Goal: Task Accomplishment & Management: Complete application form

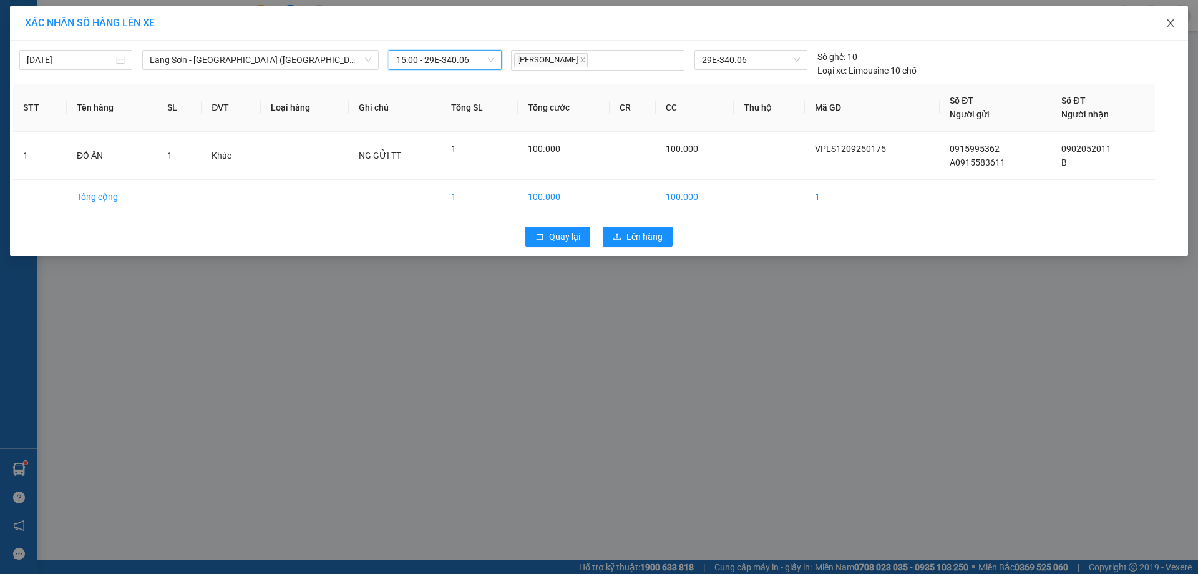
click at [1178, 25] on span "Close" at bounding box center [1170, 23] width 35 height 35
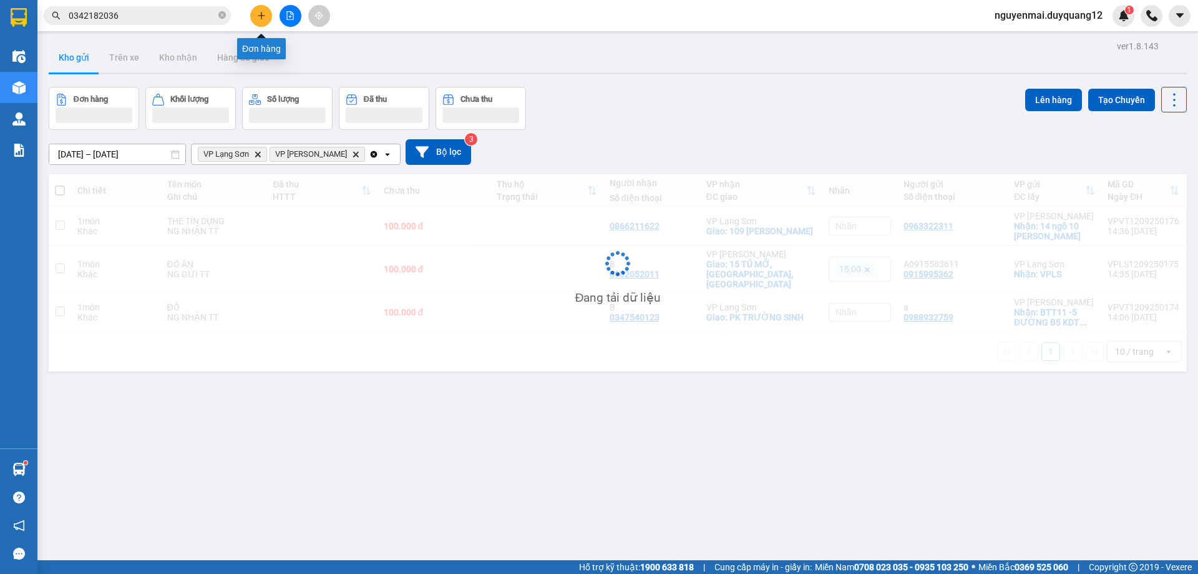
click at [261, 16] on icon "plus" at bounding box center [261, 15] width 7 height 1
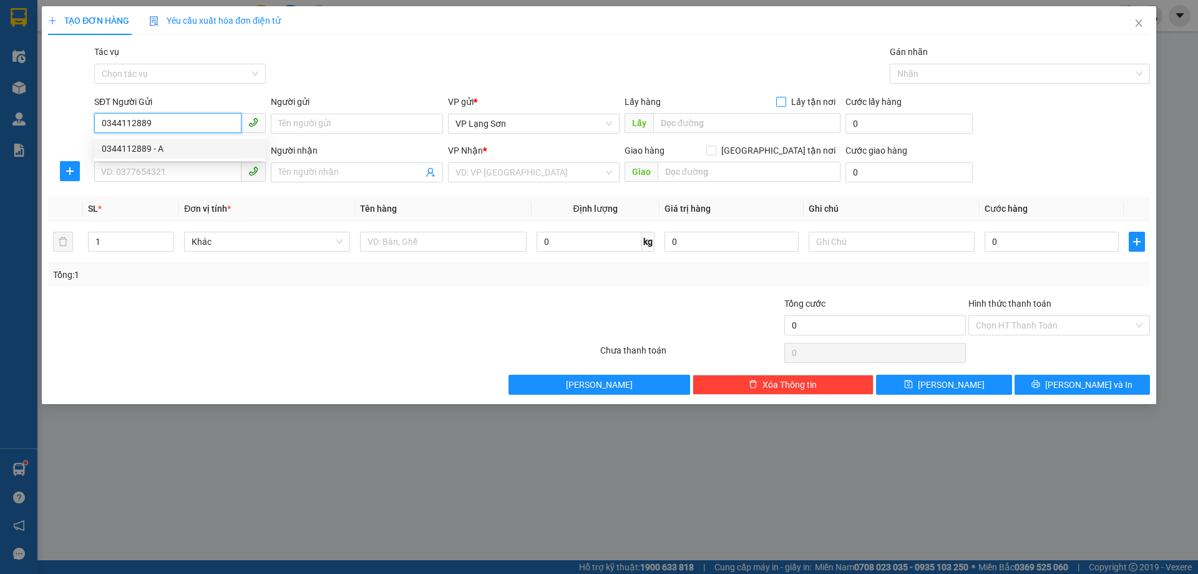
type input "0344112889"
click at [783, 101] on input "Lấy tận nơi" at bounding box center [780, 101] width 9 height 9
checkbox input "true"
click at [152, 122] on input "0344112889" at bounding box center [167, 123] width 147 height 20
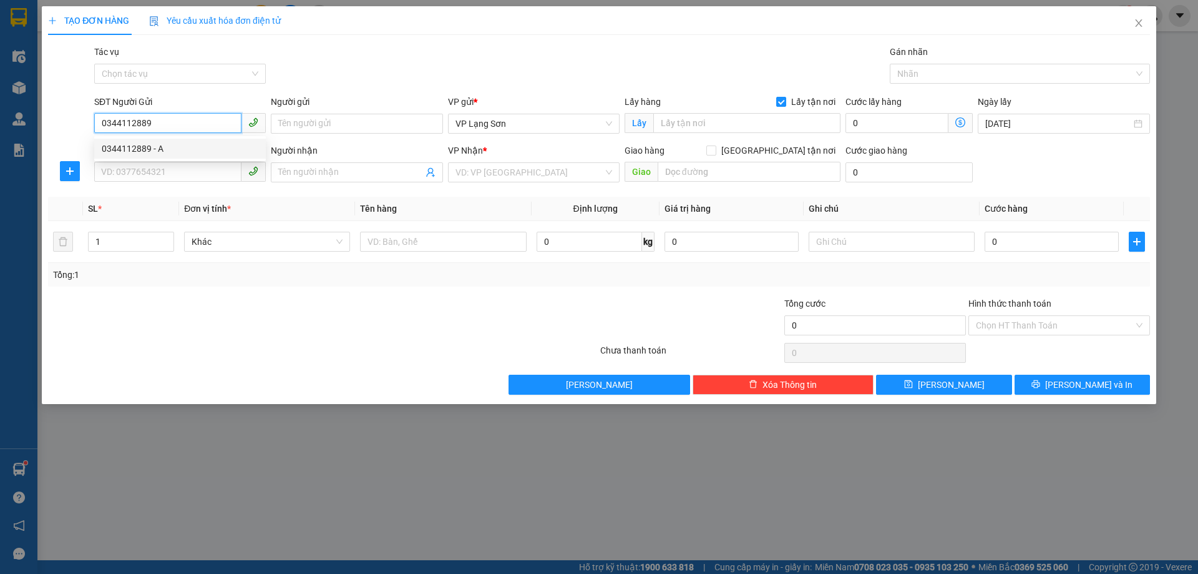
click at [155, 154] on div "0344112889 - A" at bounding box center [180, 149] width 157 height 14
type input "A"
type input "VPLS"
click at [175, 181] on input "SĐT Người Nhận" at bounding box center [167, 172] width 147 height 20
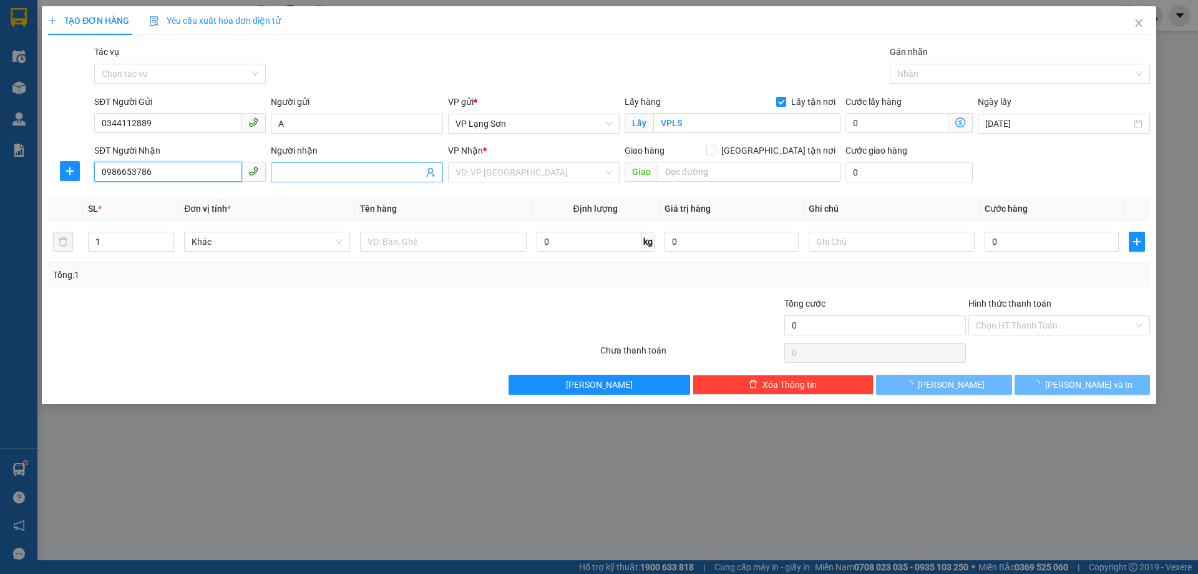
type input "0986653786"
click at [396, 181] on span at bounding box center [357, 172] width 172 height 20
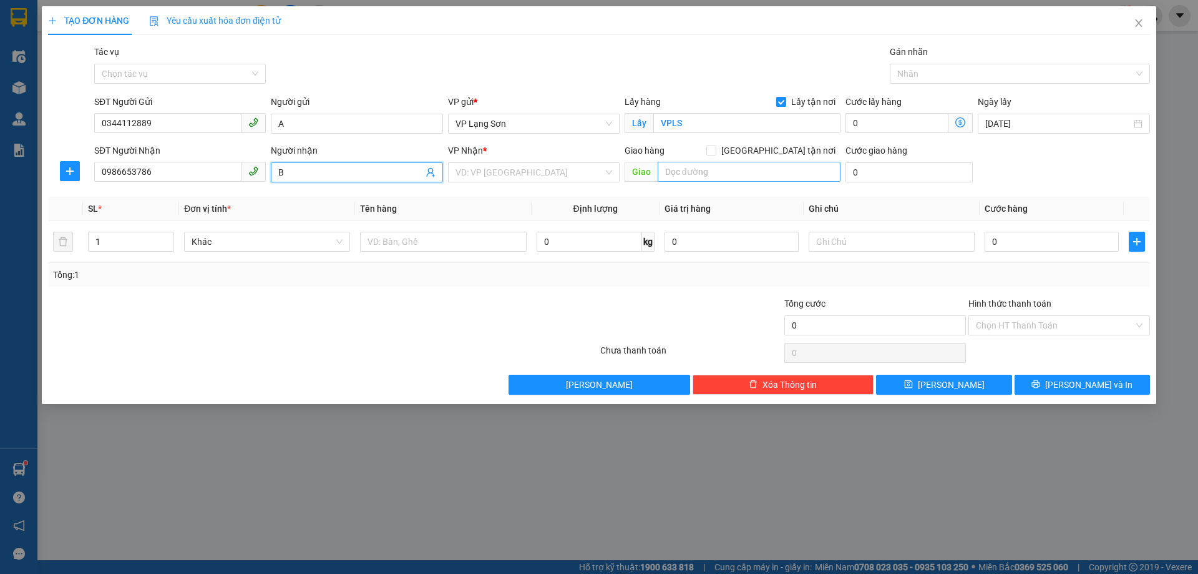
type input "B"
click at [711, 174] on input "text" at bounding box center [749, 172] width 183 height 20
click at [786, 145] on span "[GEOGRAPHIC_DATA] tận nơi" at bounding box center [779, 151] width 124 height 14
click at [715, 145] on input "[GEOGRAPHIC_DATA] tận nơi" at bounding box center [711, 149] width 9 height 9
checkbox input "true"
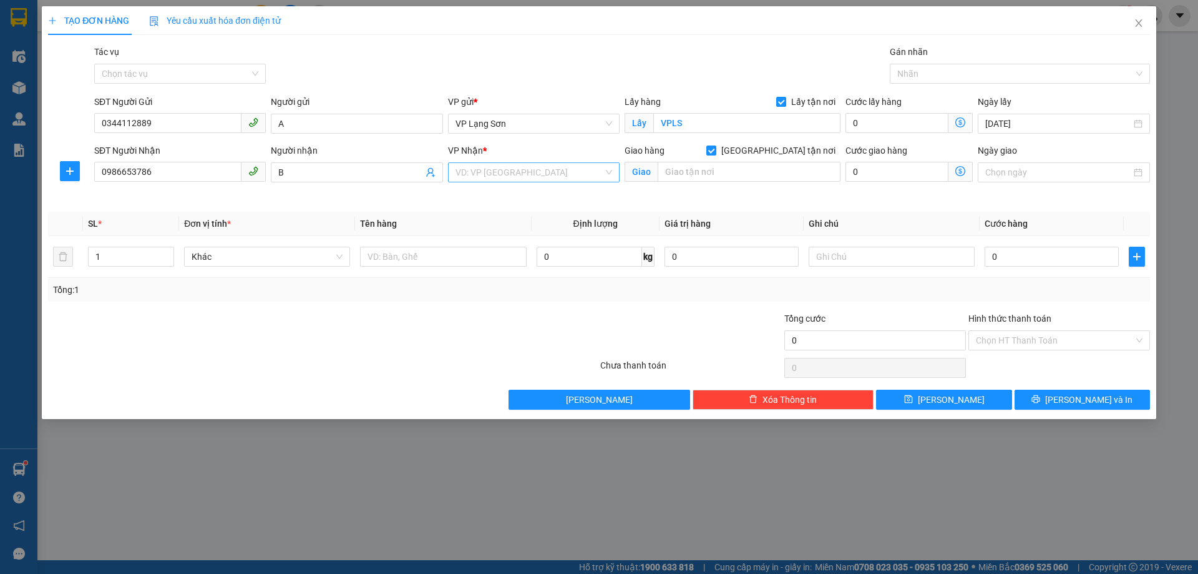
click at [549, 170] on input "search" at bounding box center [530, 172] width 148 height 19
click at [539, 193] on div "VP [PERSON_NAME]" at bounding box center [534, 197] width 157 height 14
click at [726, 167] on input "text" at bounding box center [749, 172] width 183 height 20
type input "47A NGÕ 168 [PERSON_NAME]"
click at [1082, 186] on div "Ngày giao" at bounding box center [1064, 166] width 172 height 44
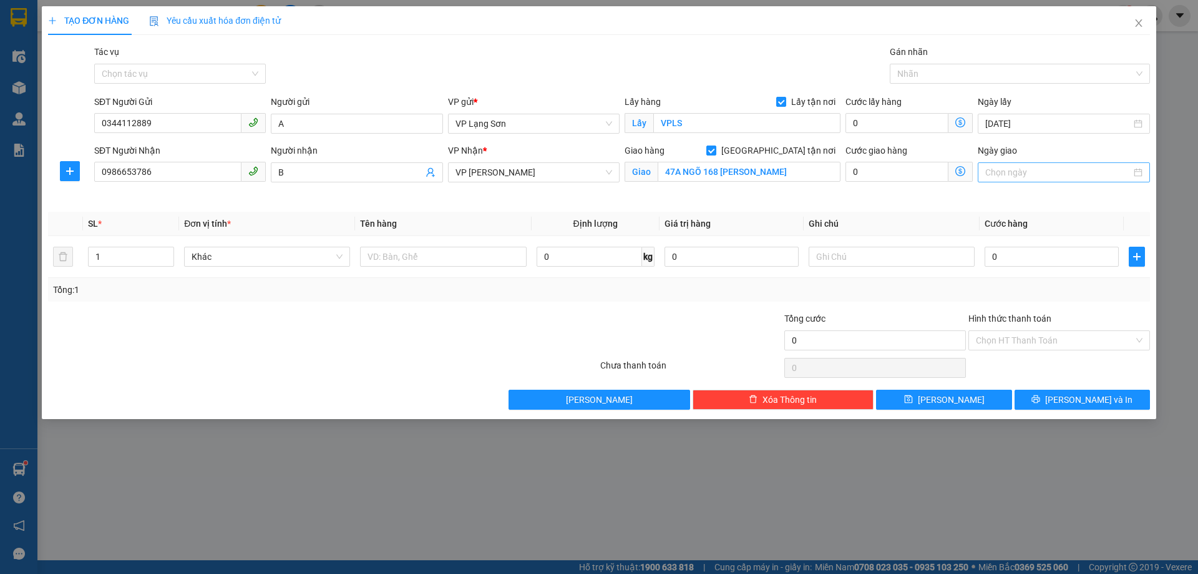
click at [1079, 170] on input "Ngày giao" at bounding box center [1058, 172] width 145 height 14
type input "[DATE]"
click at [1107, 265] on div "12" at bounding box center [1109, 263] width 15 height 15
click at [478, 257] on input "text" at bounding box center [443, 257] width 166 height 20
type input "GIÀY"
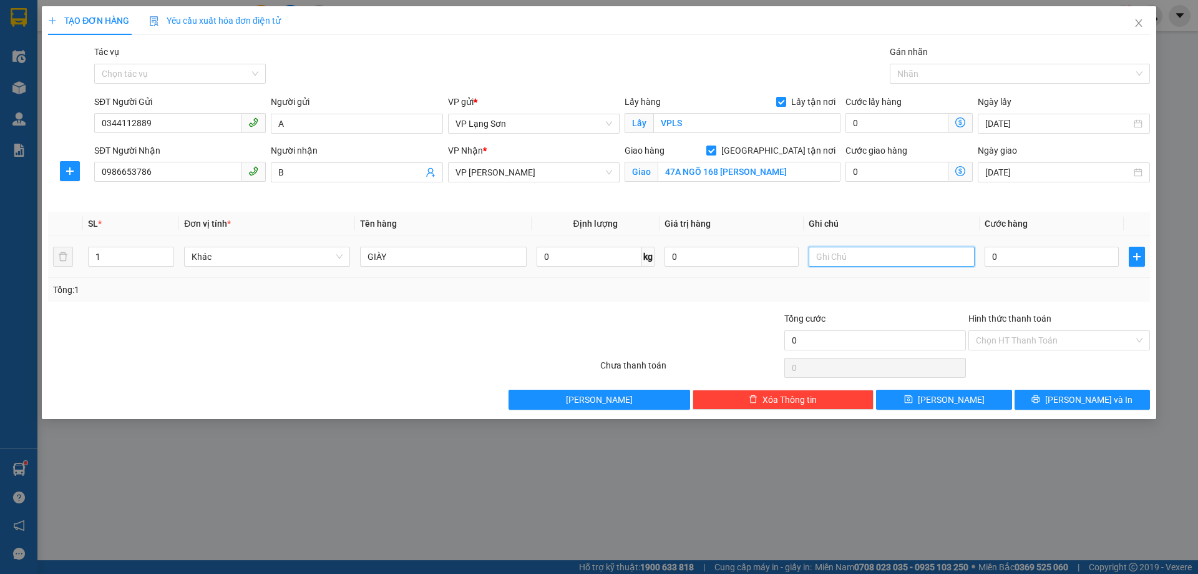
click at [871, 260] on input "text" at bounding box center [892, 257] width 166 height 20
type input "1"
type input "NG GỬI TT"
click at [1015, 253] on input "0" at bounding box center [1052, 257] width 134 height 20
type input "1"
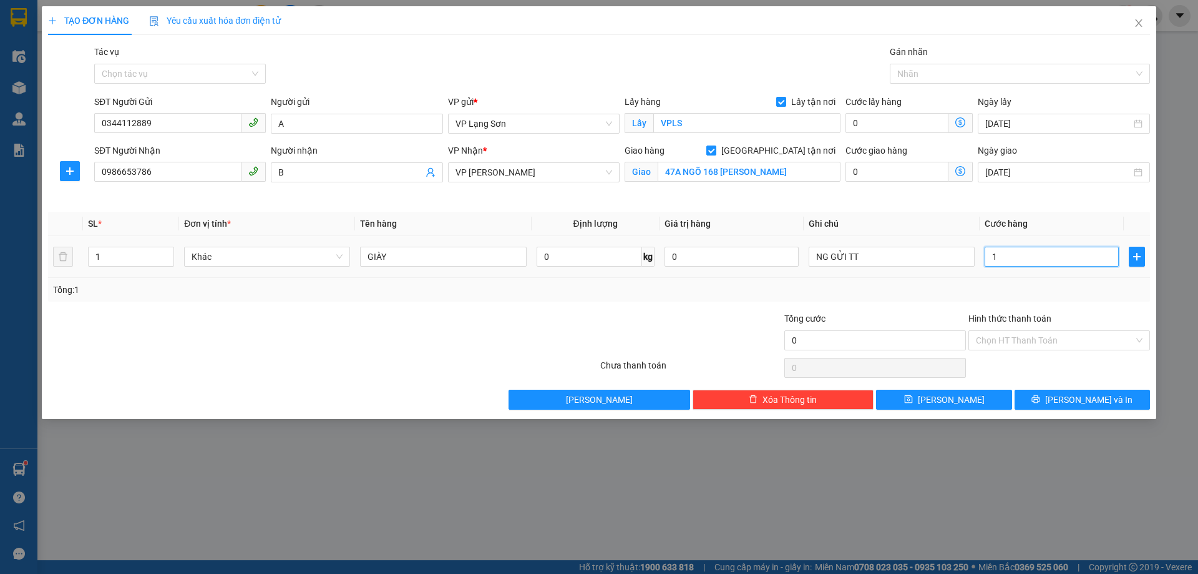
type input "1"
type input "10"
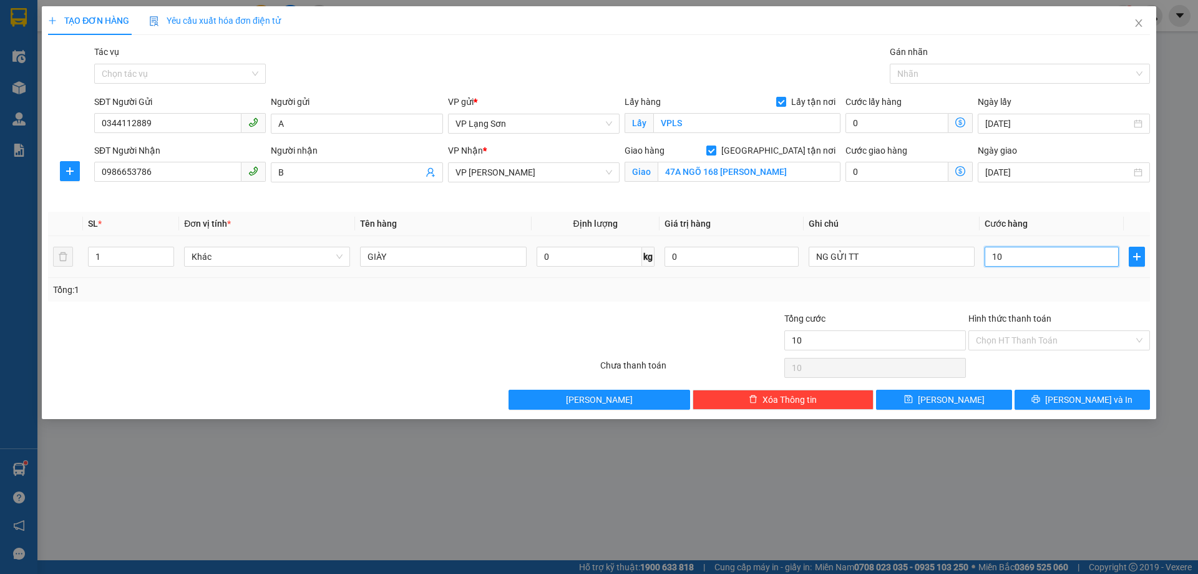
type input "100"
type input "100.000"
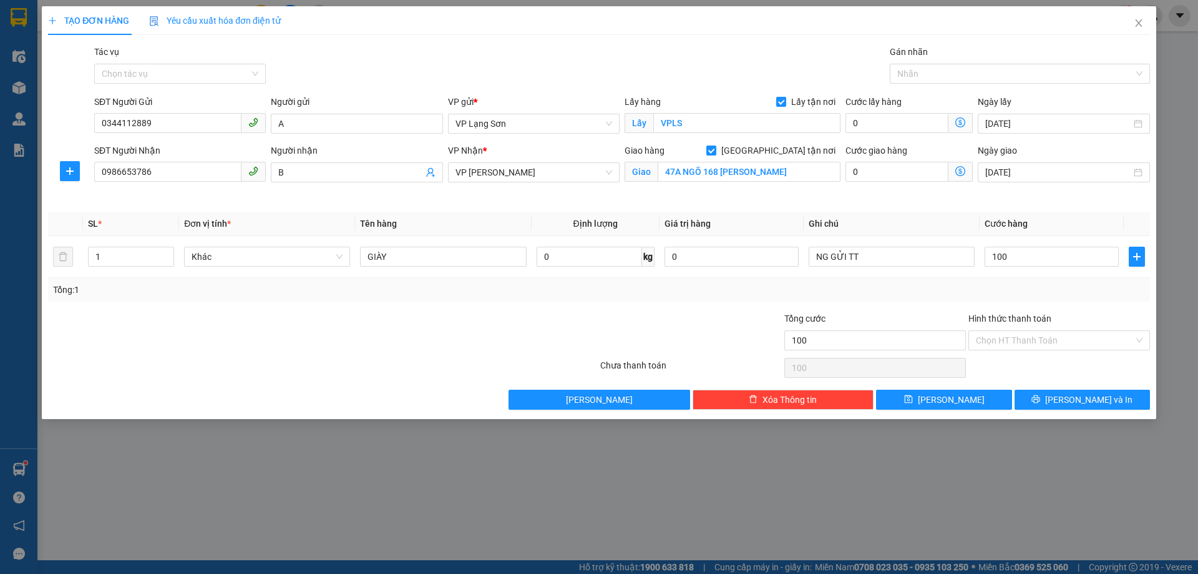
type input "100.000"
click at [1011, 293] on div "Tổng: 1" at bounding box center [599, 290] width 1092 height 14
click at [972, 399] on button "[PERSON_NAME]" at bounding box center [943, 399] width 135 height 20
checkbox input "false"
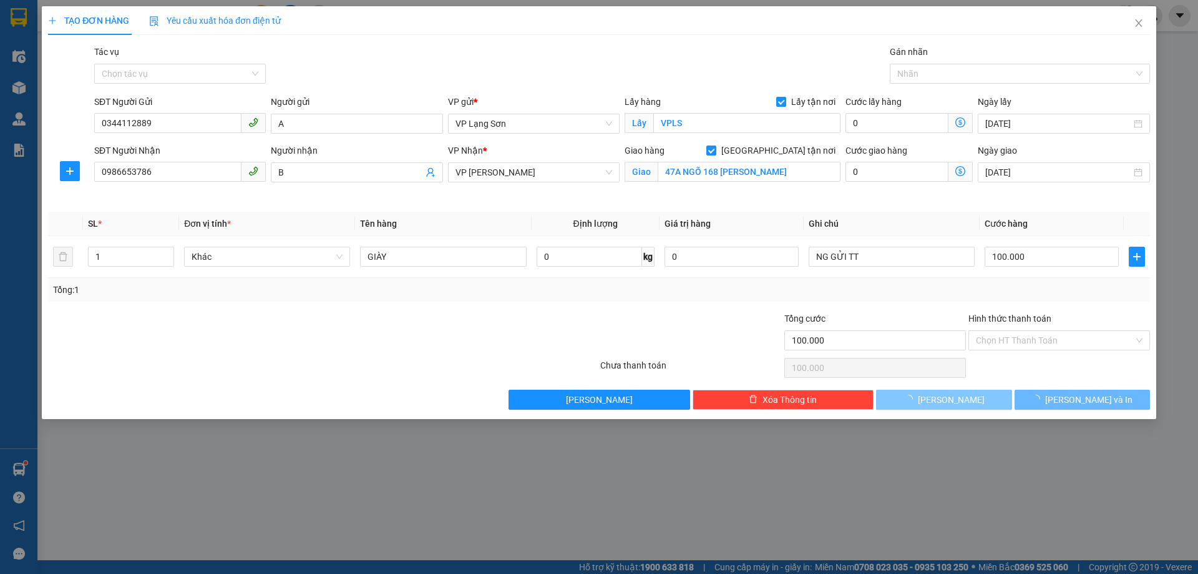
type input "0"
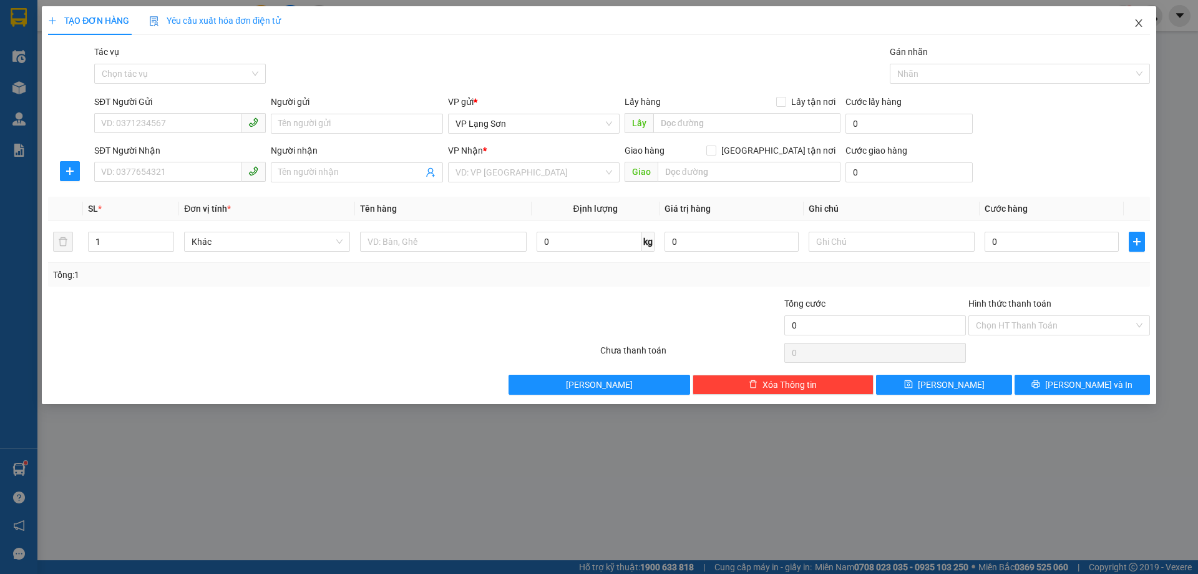
click at [1143, 22] on icon "close" at bounding box center [1139, 23] width 10 height 10
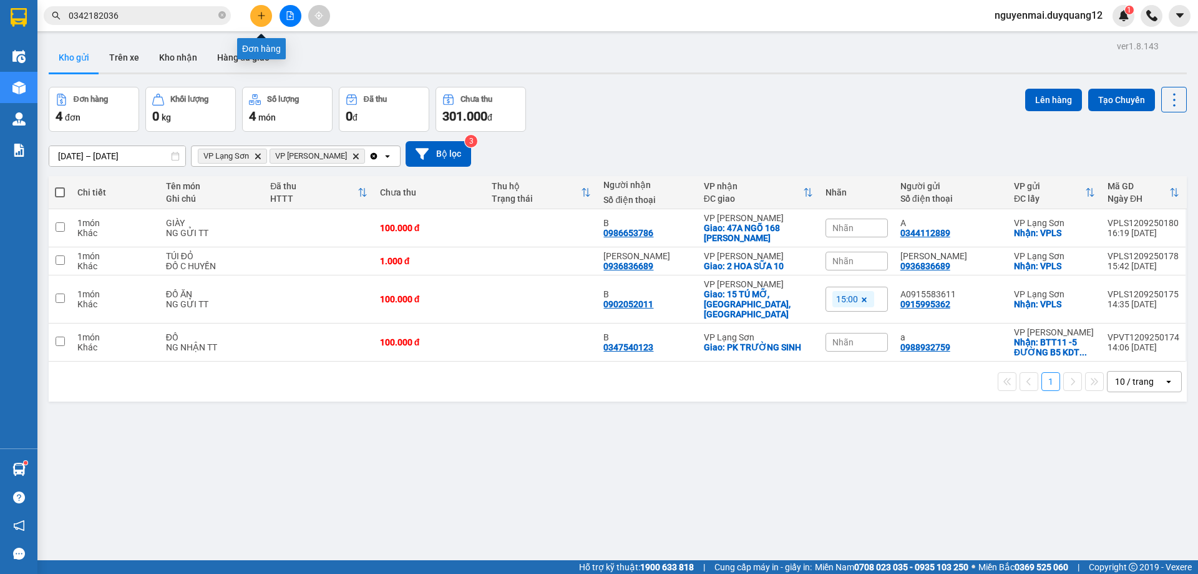
click at [262, 24] on button at bounding box center [261, 16] width 22 height 22
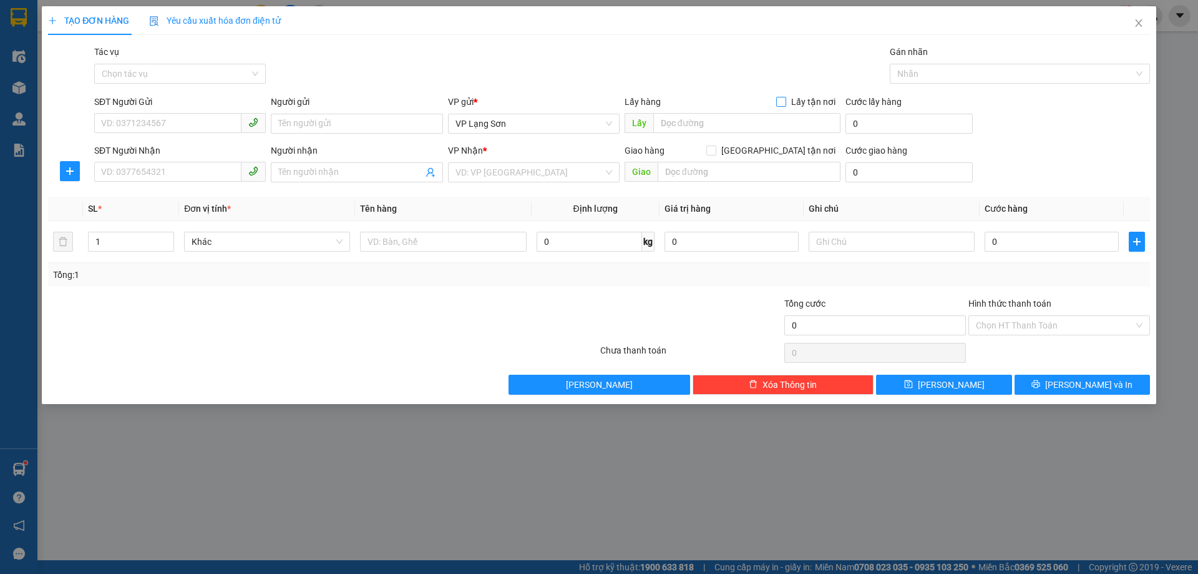
click at [781, 104] on input "Lấy tận nơi" at bounding box center [780, 101] width 9 height 9
checkbox input "true"
click at [131, 122] on input "SĐT Người Gửi" at bounding box center [167, 123] width 147 height 20
click at [715, 151] on input "[GEOGRAPHIC_DATA] tận nơi" at bounding box center [711, 149] width 9 height 9
checkbox input "true"
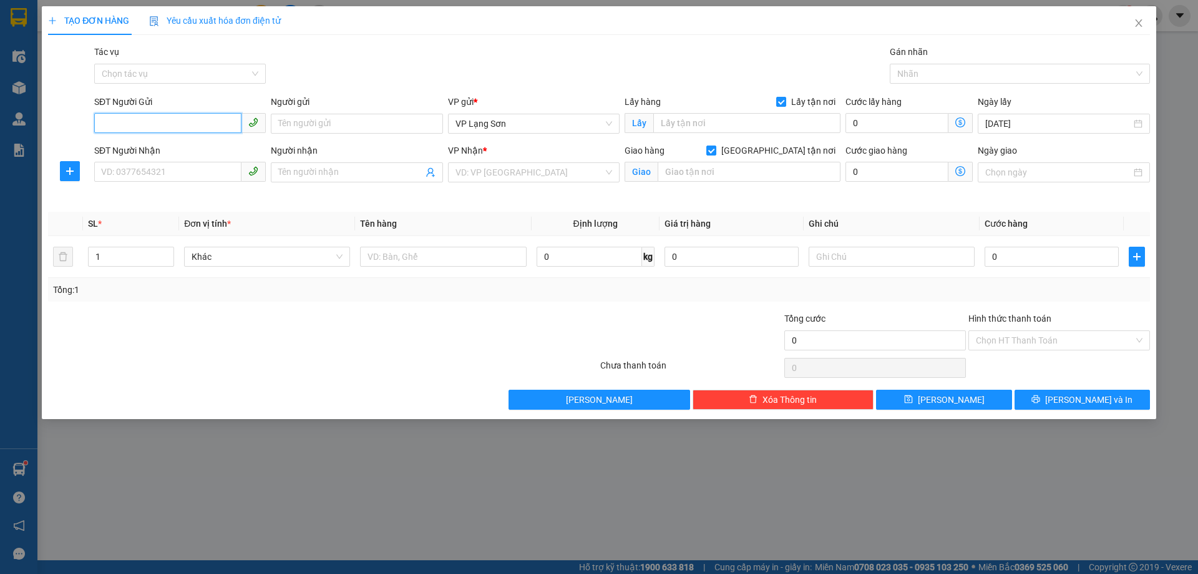
click at [137, 122] on input "SĐT Người Gửi" at bounding box center [167, 123] width 147 height 20
type input "0967256616"
click at [213, 151] on div "0967256616 - B" at bounding box center [180, 149] width 157 height 14
type input "B"
type input "KĐT VĨNH HOÀNG,[PERSON_NAME],[GEOGRAPHIC_DATA]"
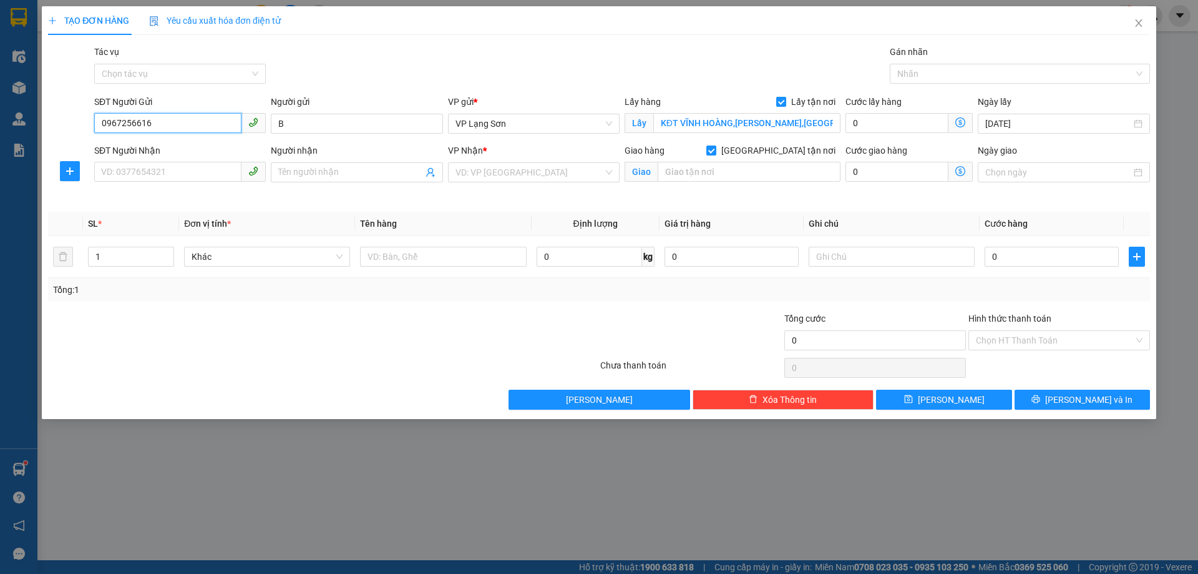
type input "0967256616"
click at [149, 175] on input "SĐT Người Nhận" at bounding box center [167, 172] width 147 height 20
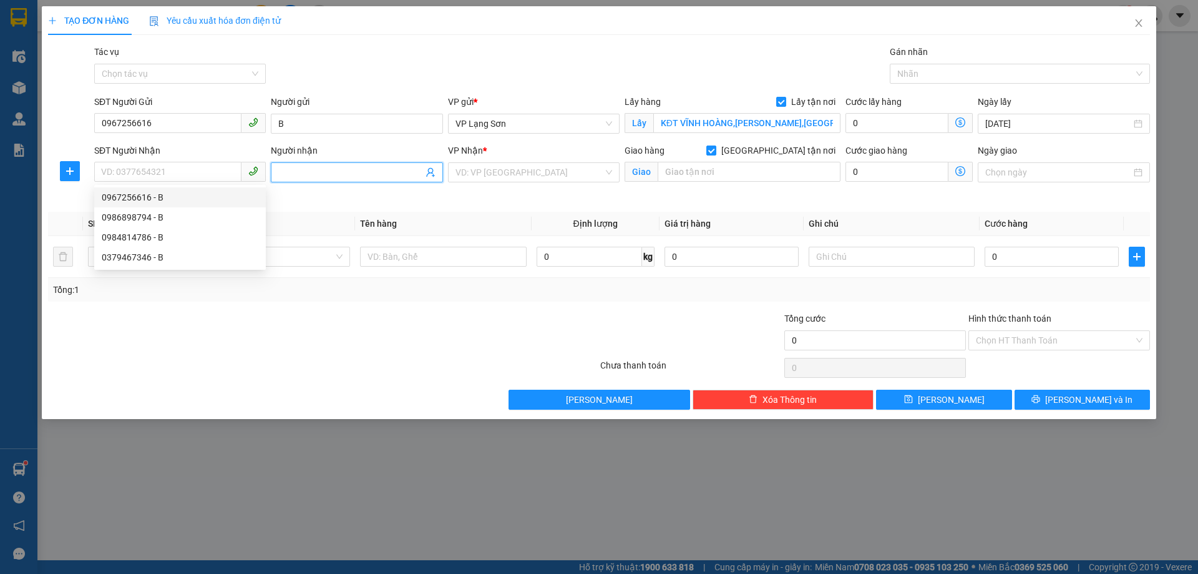
click at [304, 167] on input "Người nhận" at bounding box center [350, 172] width 144 height 14
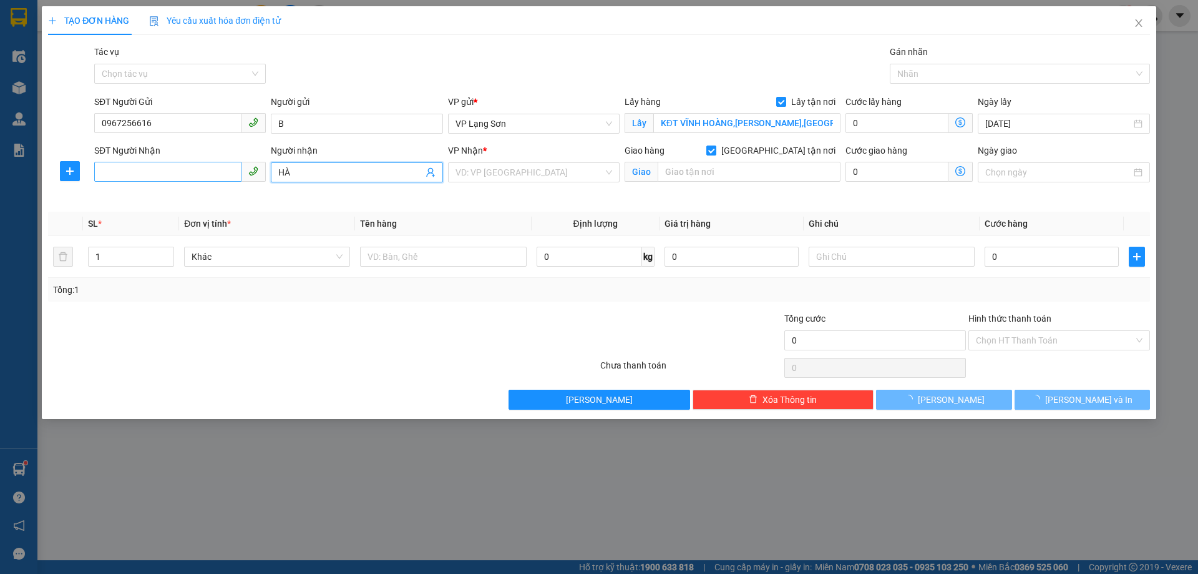
type input "HÀ"
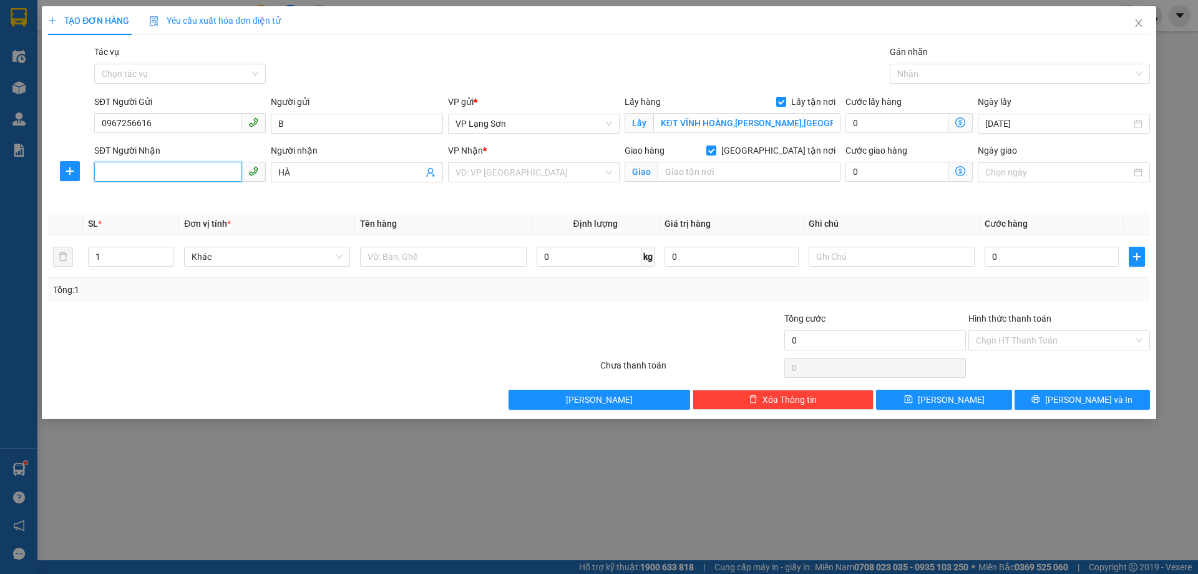
click at [186, 179] on input "SĐT Người Nhận" at bounding box center [167, 172] width 147 height 20
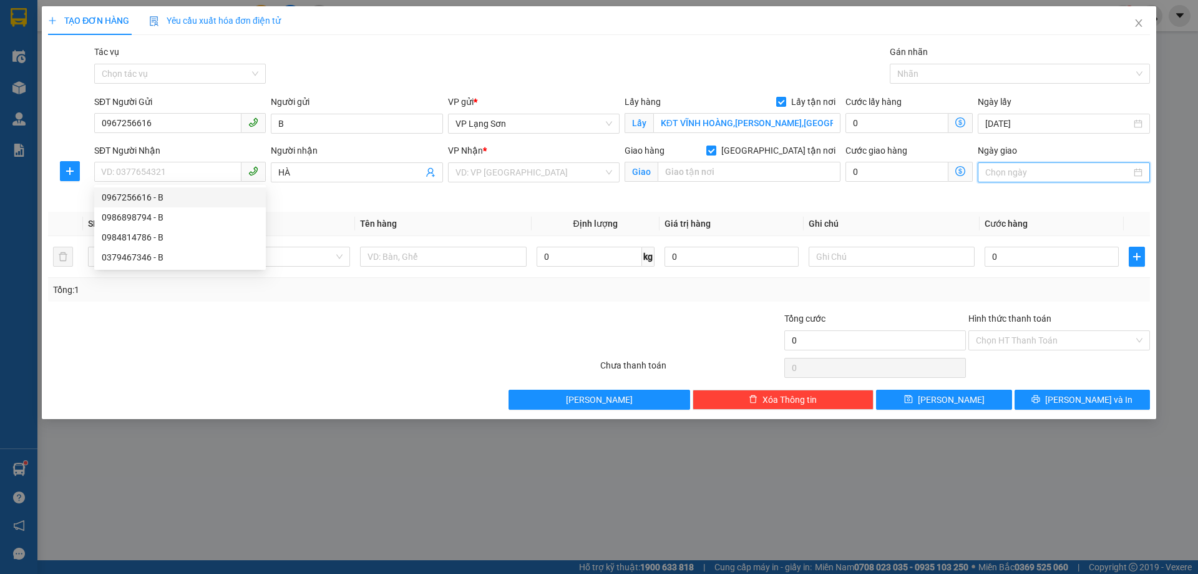
click at [1034, 174] on input "Ngày giao" at bounding box center [1058, 172] width 145 height 14
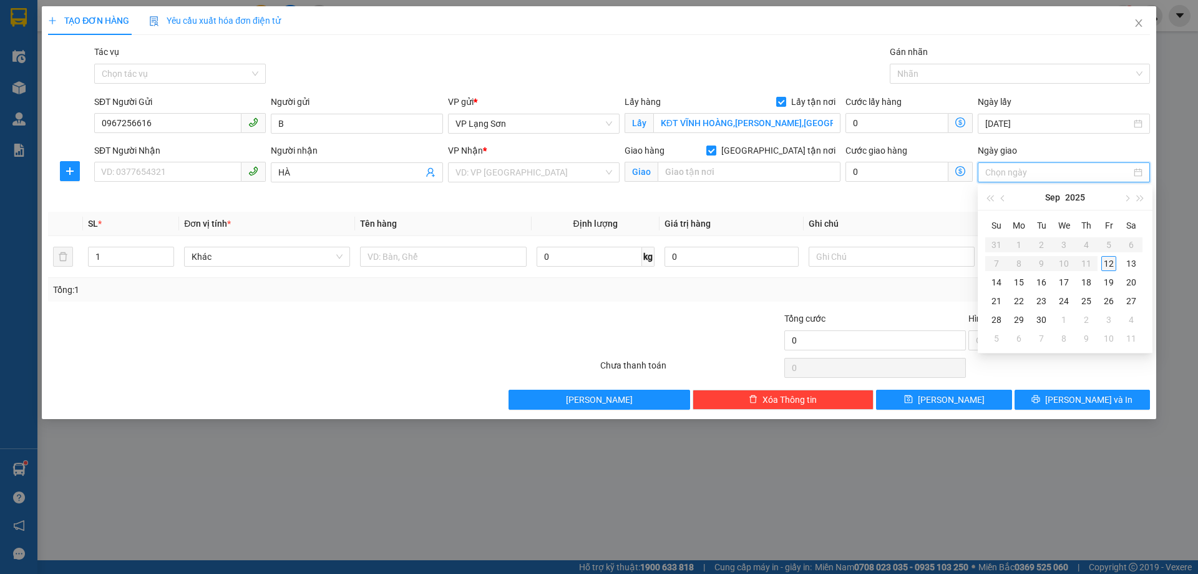
type input "[DATE]"
click at [1108, 260] on div "12" at bounding box center [1109, 263] width 15 height 15
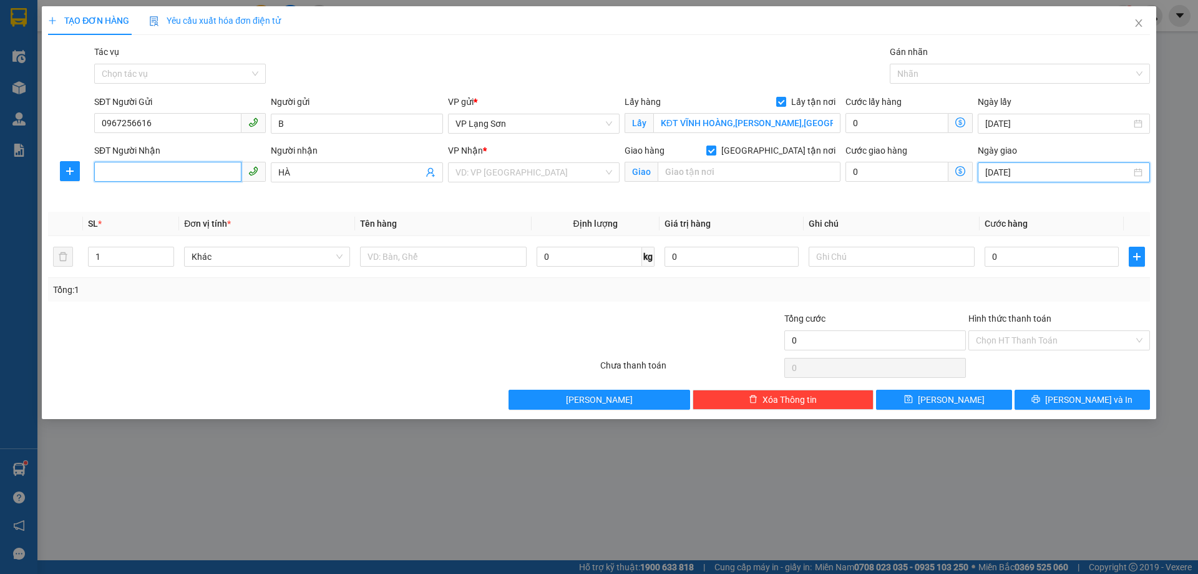
click at [141, 166] on input "SĐT Người Nhận" at bounding box center [167, 172] width 147 height 20
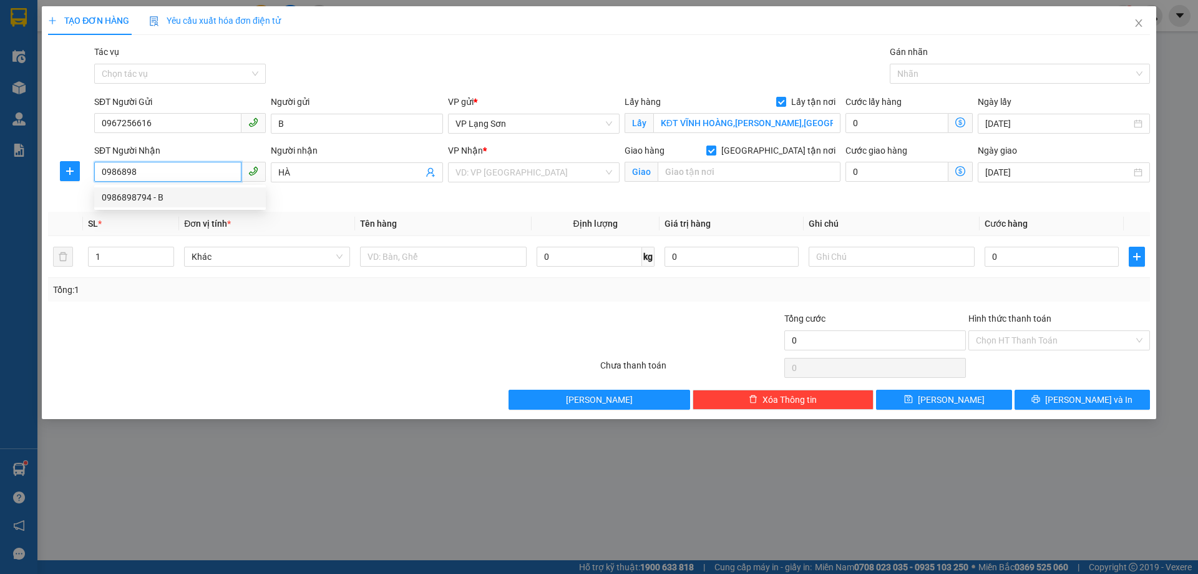
click at [215, 203] on div "0986898794 - B" at bounding box center [180, 197] width 157 height 14
type input "0986898794"
type input "B"
type input "CỬA KHẨU HỮU NGHỊ"
type input "0986898794"
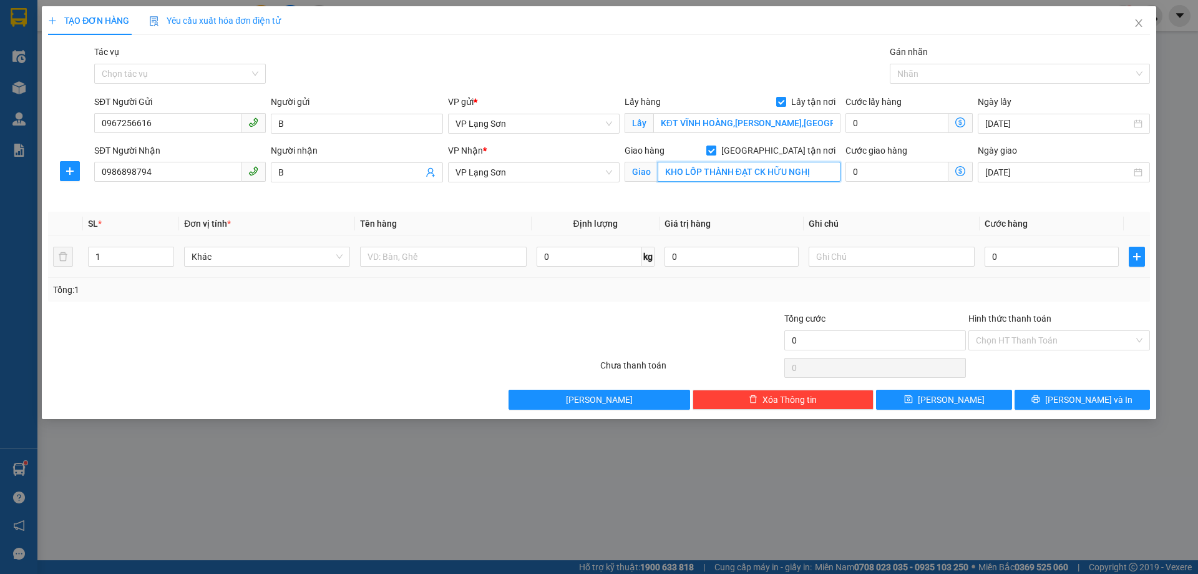
type input "KHO LỐP THÀNH ĐẠT CK HỮU NGHỊ"
drag, startPoint x: 433, startPoint y: 237, endPoint x: 420, endPoint y: 254, distance: 21.3
click at [431, 238] on td at bounding box center [443, 257] width 176 height 42
click at [418, 256] on input "text" at bounding box center [443, 257] width 166 height 20
type input "GIẤY TỜ"
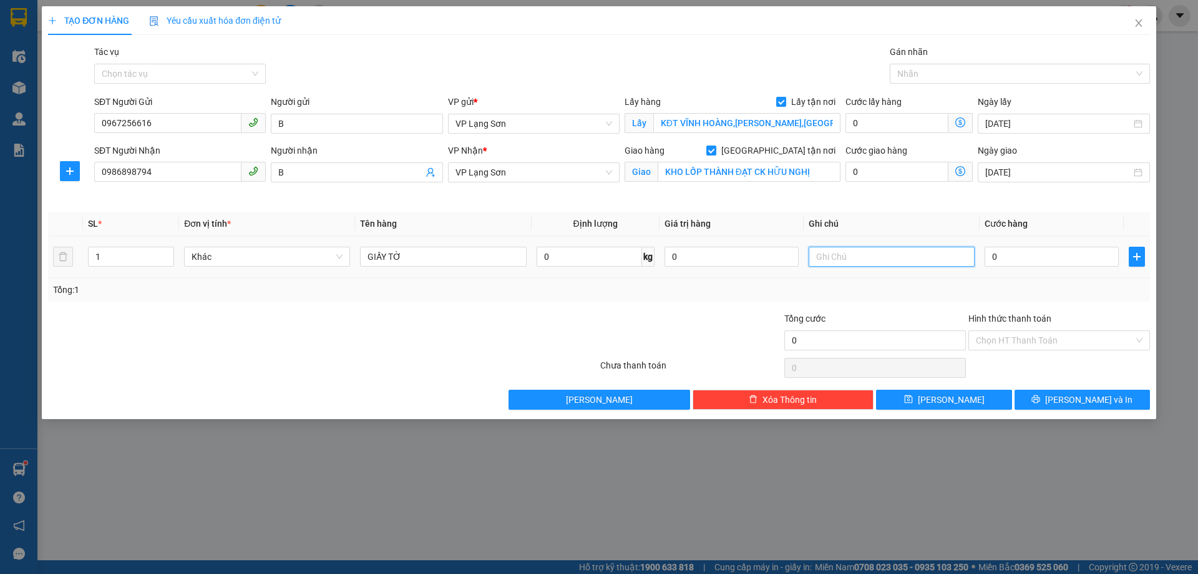
click at [832, 254] on input "text" at bounding box center [892, 257] width 166 height 20
click at [1019, 257] on input "0" at bounding box center [1052, 257] width 134 height 20
type input "1"
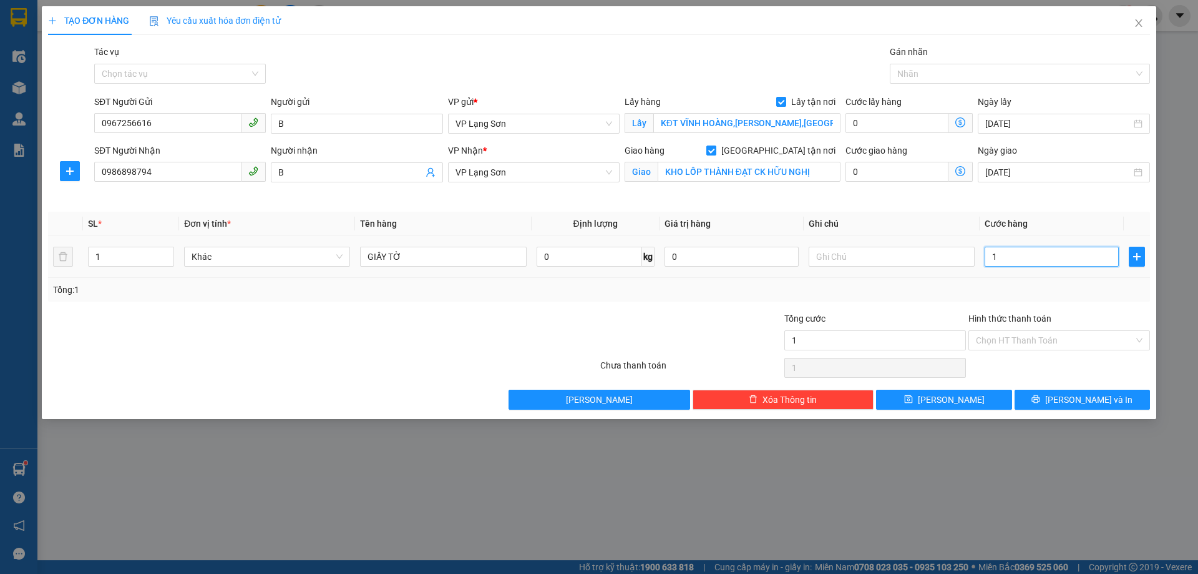
type input "12"
type input "120"
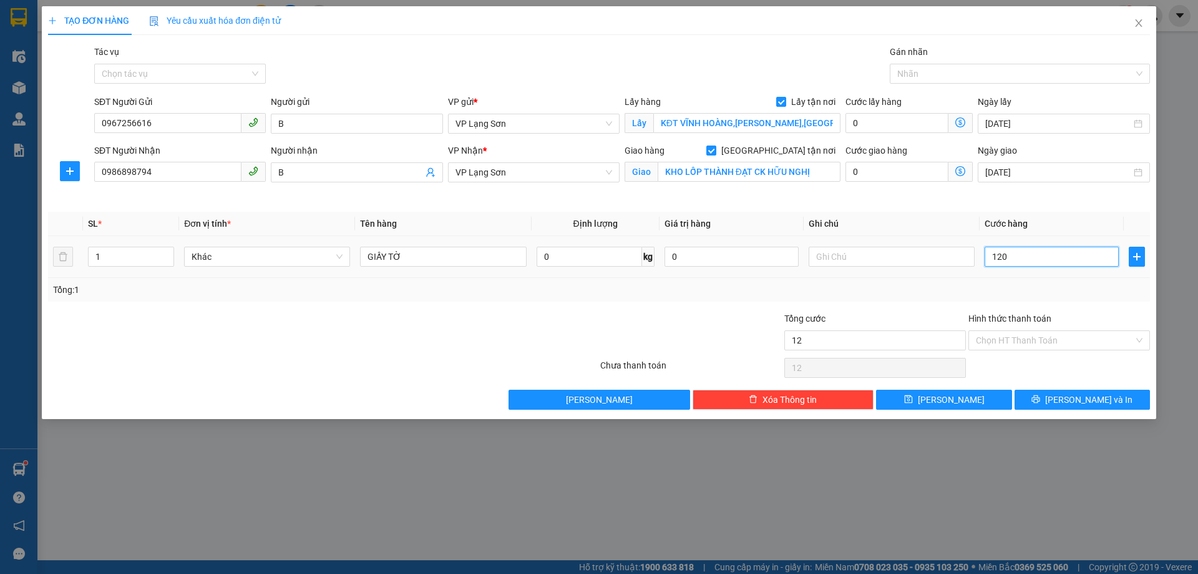
type input "120"
click at [989, 304] on div "Transit Pickup Surcharge Ids Transit Deliver Surcharge Ids Transit Deliver Surc…" at bounding box center [599, 227] width 1102 height 365
type input "120.000"
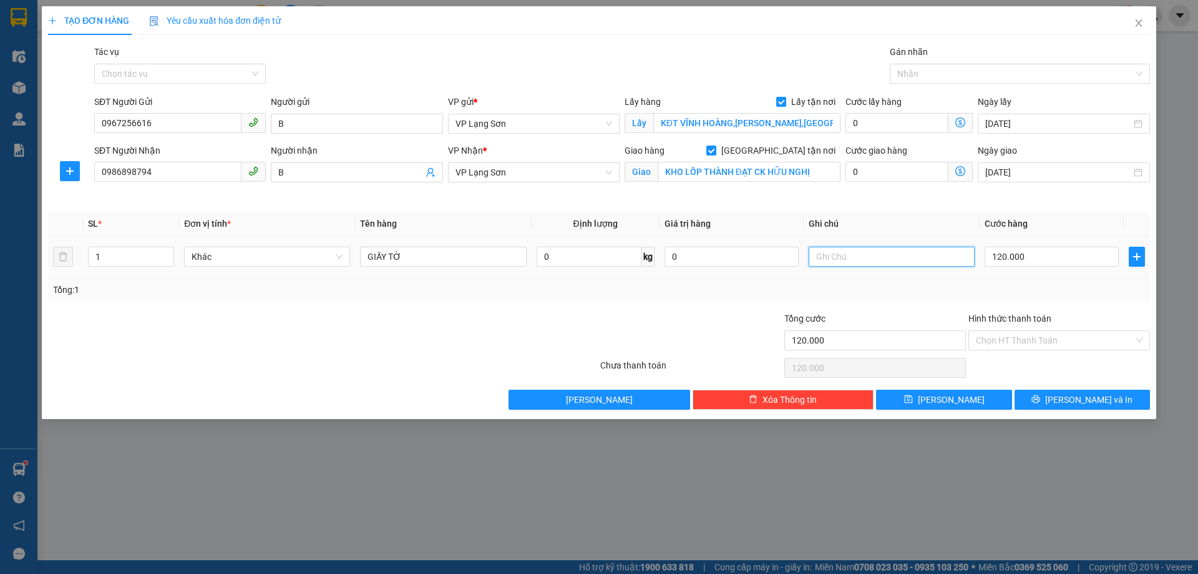
click at [889, 247] on input "text" at bounding box center [892, 257] width 166 height 20
type input "NG GỬI TT"
click at [957, 396] on span "[PERSON_NAME]" at bounding box center [951, 400] width 67 height 14
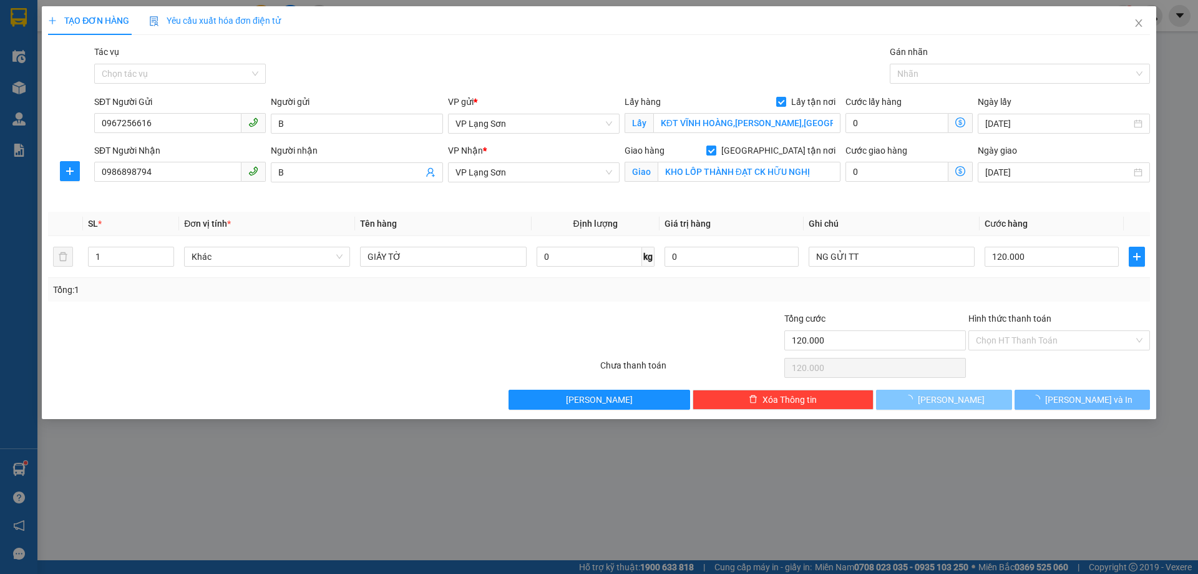
checkbox input "false"
type input "0"
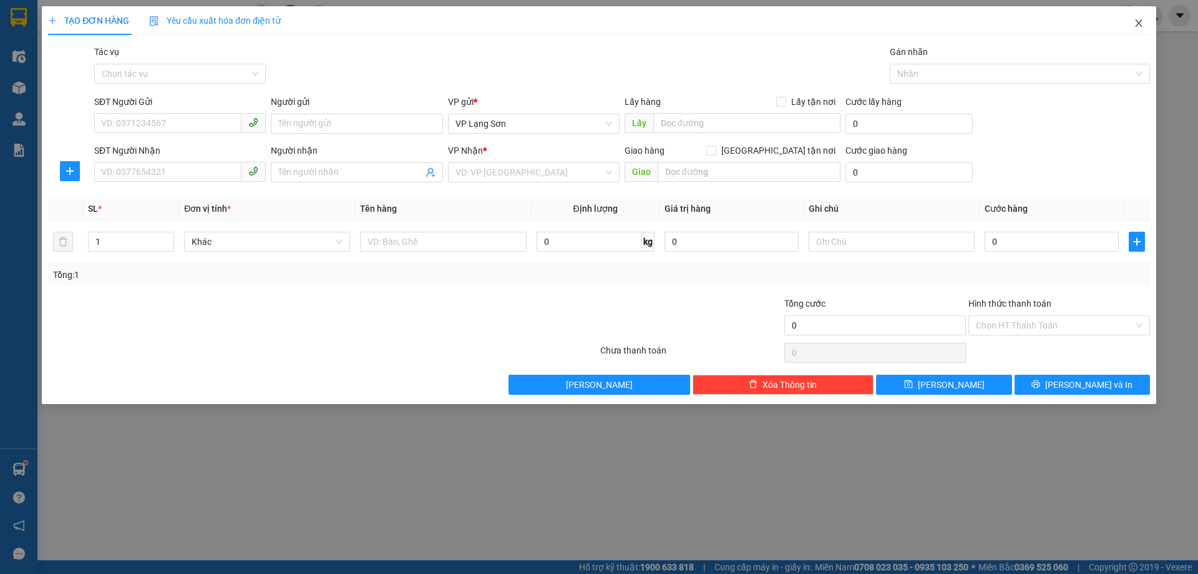
click at [1137, 25] on icon "close" at bounding box center [1139, 23] width 10 height 10
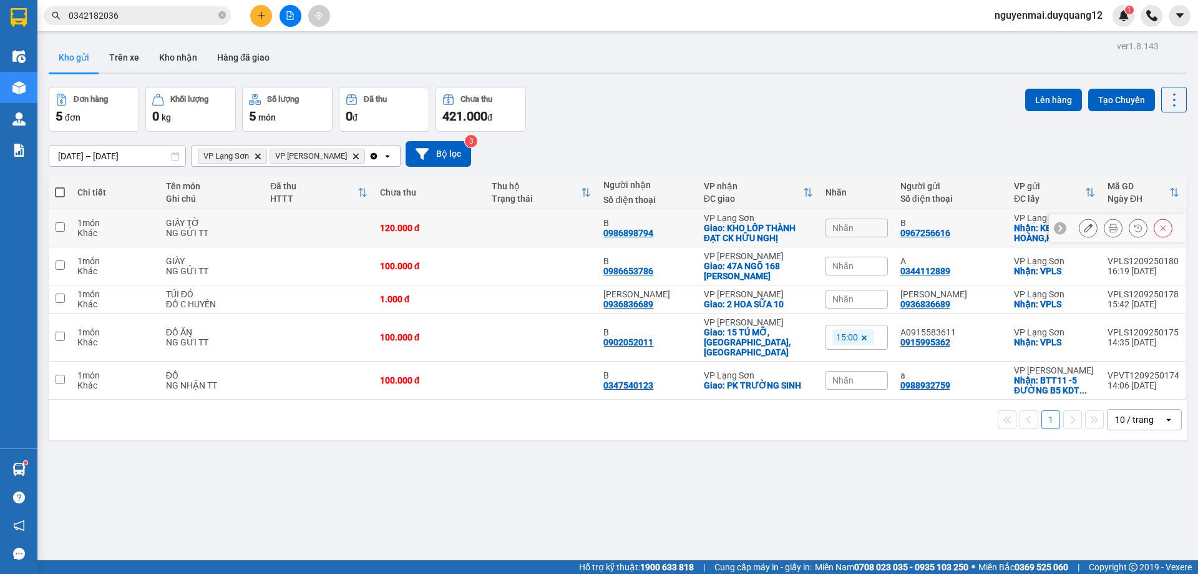
click at [1084, 228] on icon at bounding box center [1088, 227] width 9 height 9
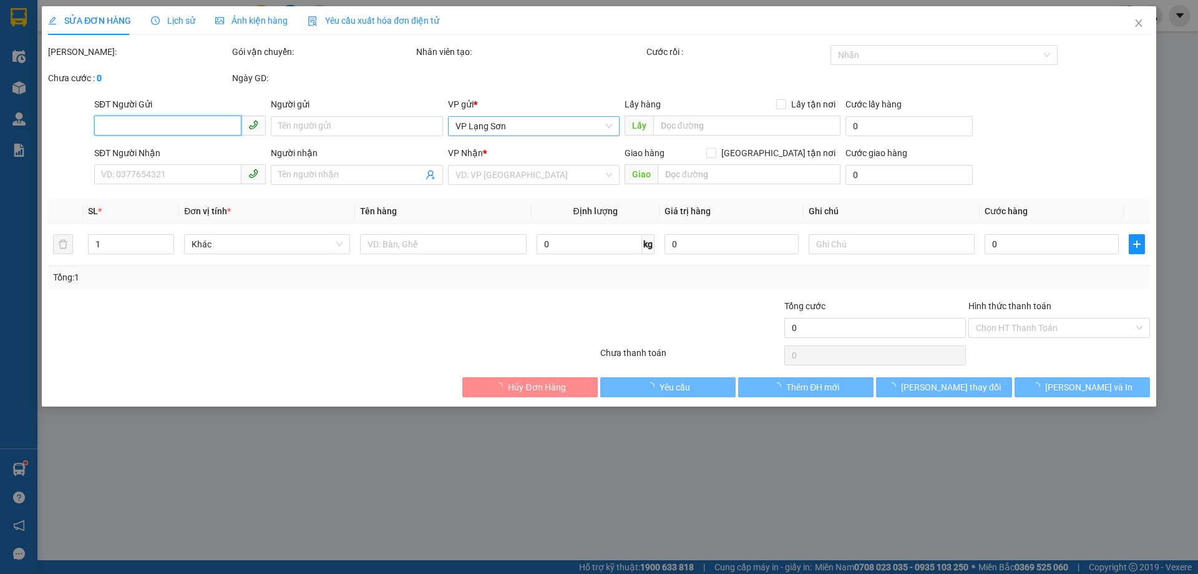
click at [529, 127] on span "VP Lạng Sơn" at bounding box center [534, 126] width 157 height 19
type input "0967256616"
type input "B"
checkbox input "true"
type input "KĐT VĨNH HOÀNG,[PERSON_NAME],[GEOGRAPHIC_DATA]"
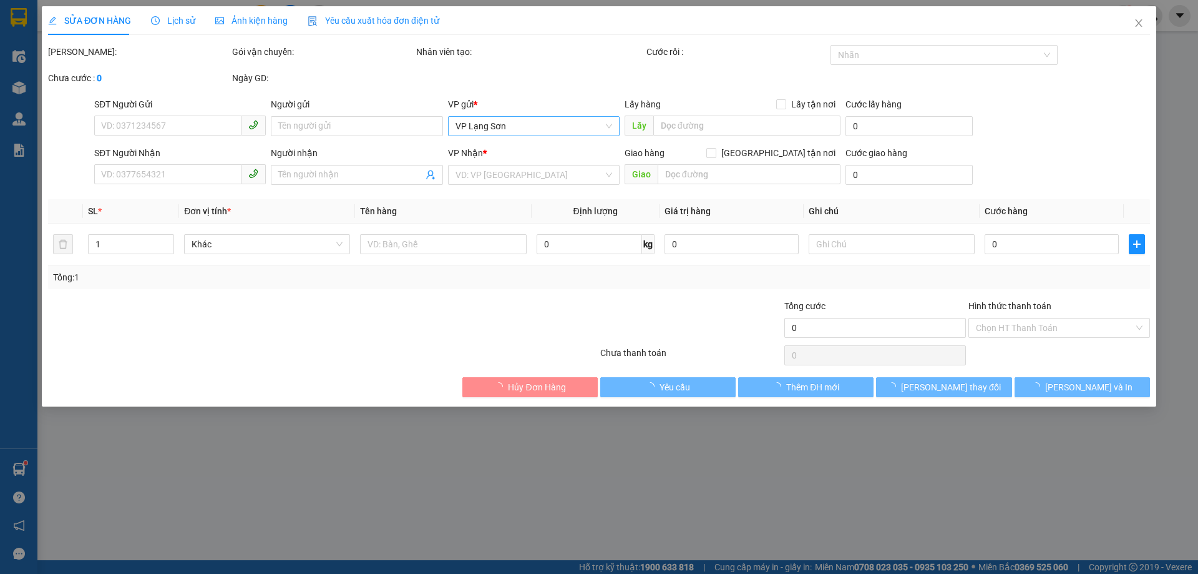
type input "0986898794"
type input "B"
checkbox input "true"
type input "KHO LỐP THÀNH ĐẠT CK HỮU NGHỊ"
type input "120.000"
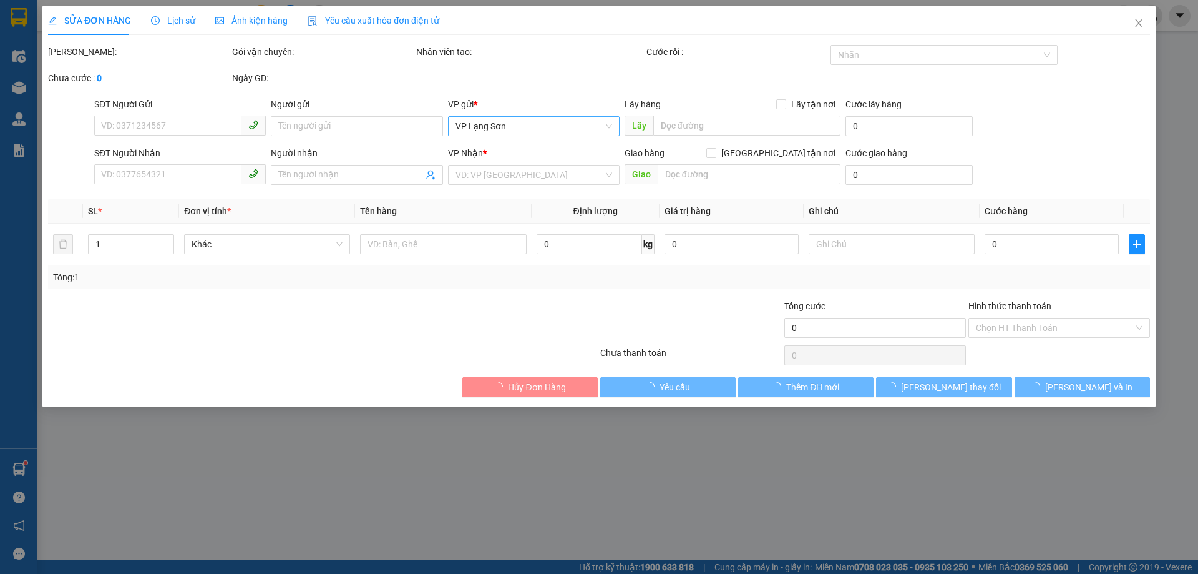
type input "120.000"
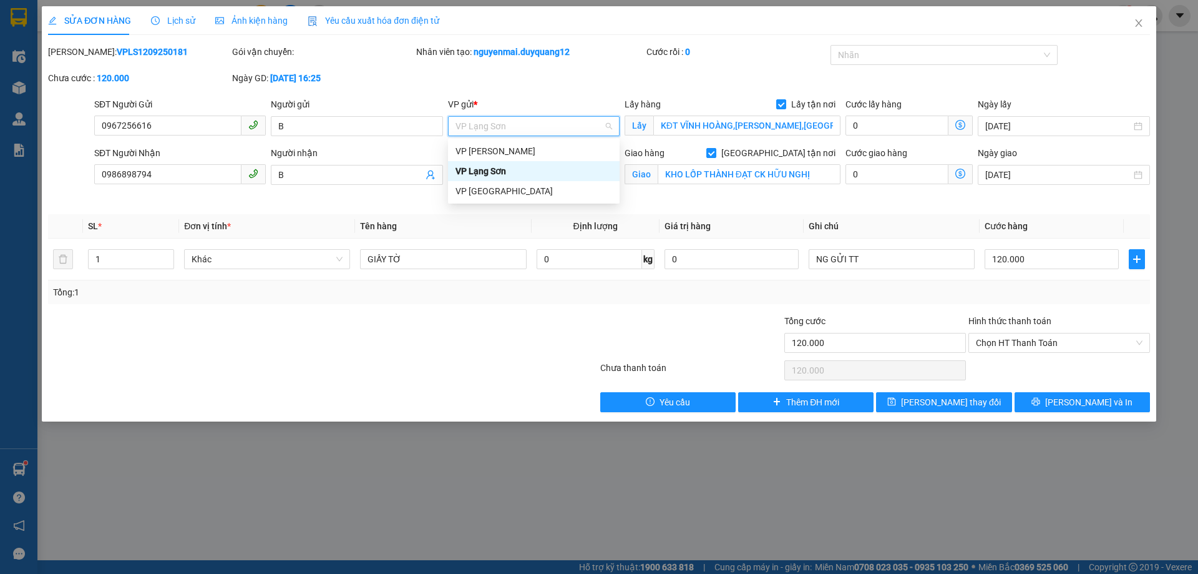
click at [517, 159] on div "VP [PERSON_NAME]" at bounding box center [534, 151] width 172 height 20
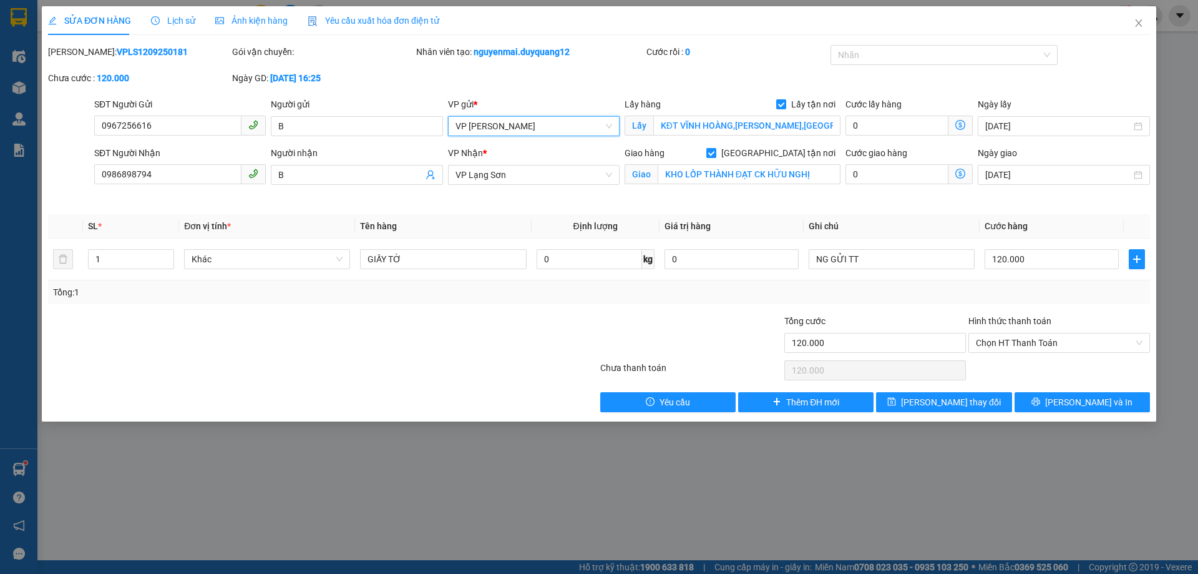
click at [932, 414] on div "SỬA ĐƠN HÀNG Lịch sử Ảnh kiện hàng Yêu cầu xuất hóa đơn điện tử Total Paid Fee …" at bounding box center [599, 213] width 1115 height 415
click at [939, 398] on span "[PERSON_NAME] thay đổi" at bounding box center [951, 402] width 100 height 14
